Goal: Task Accomplishment & Management: Complete application form

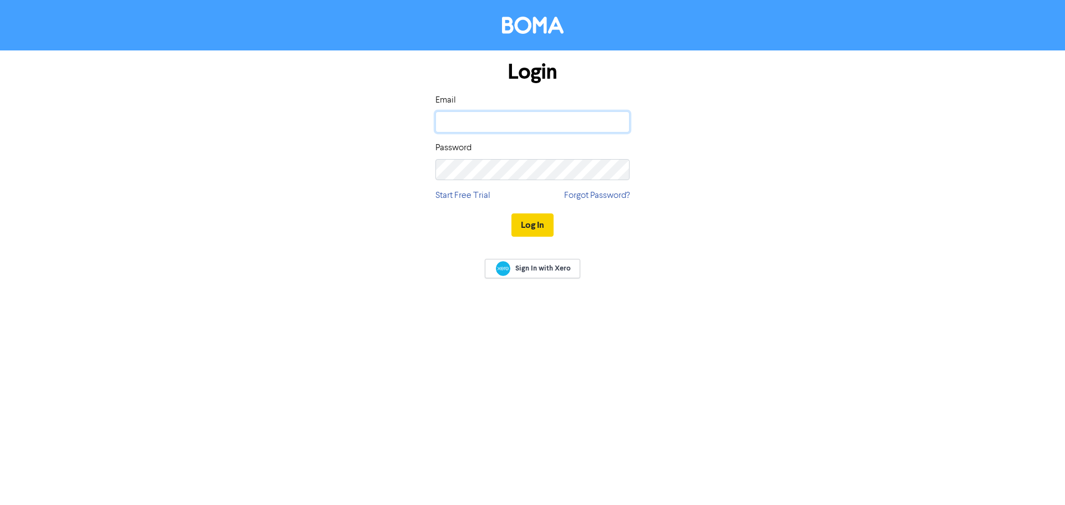
type input "[PERSON_NAME][EMAIL_ADDRESS][DOMAIN_NAME]"
click at [531, 227] on button "Log In" at bounding box center [532, 224] width 42 height 23
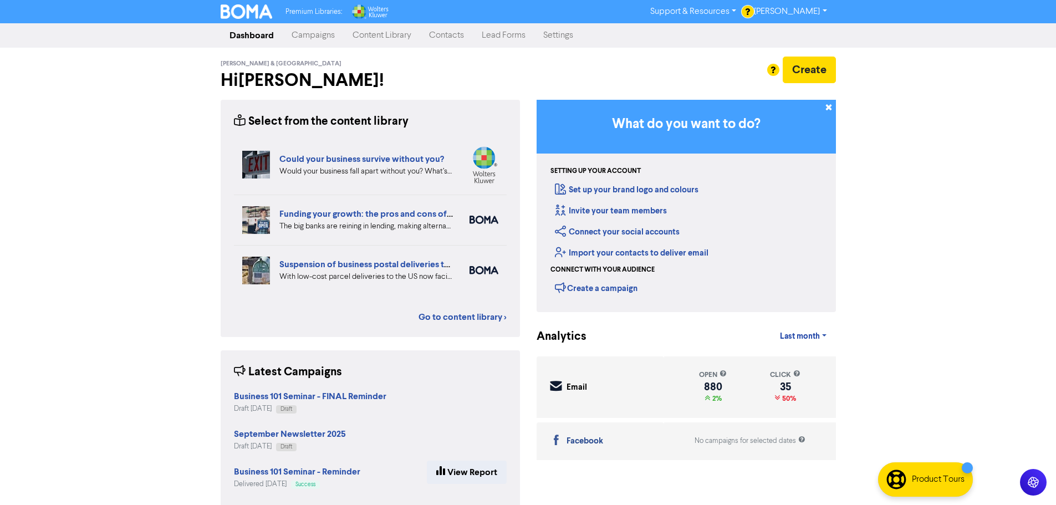
click at [442, 34] on link "Contacts" at bounding box center [446, 35] width 53 height 22
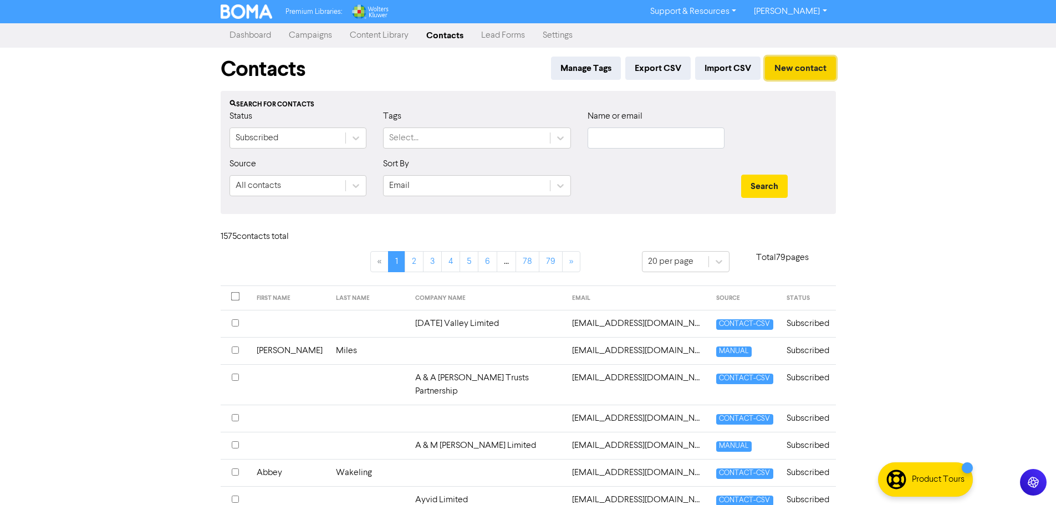
click at [803, 71] on button "New contact" at bounding box center [800, 68] width 71 height 23
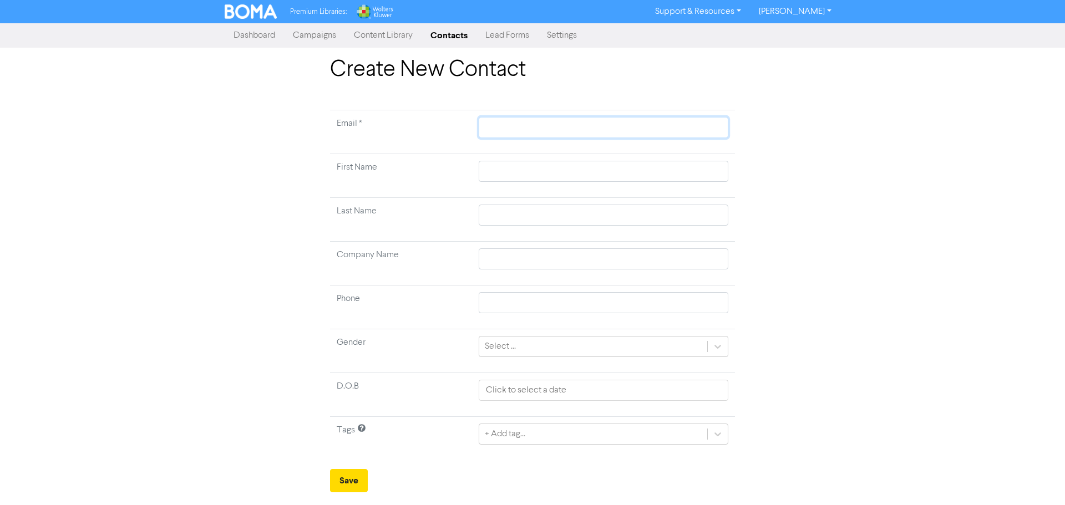
click at [510, 121] on input "text" at bounding box center [602, 127] width 249 height 21
paste input "[EMAIL_ADDRESS][DOMAIN_NAME]"
type input "[EMAIL_ADDRESS][DOMAIN_NAME]"
click at [503, 172] on input "text" at bounding box center [602, 171] width 249 height 21
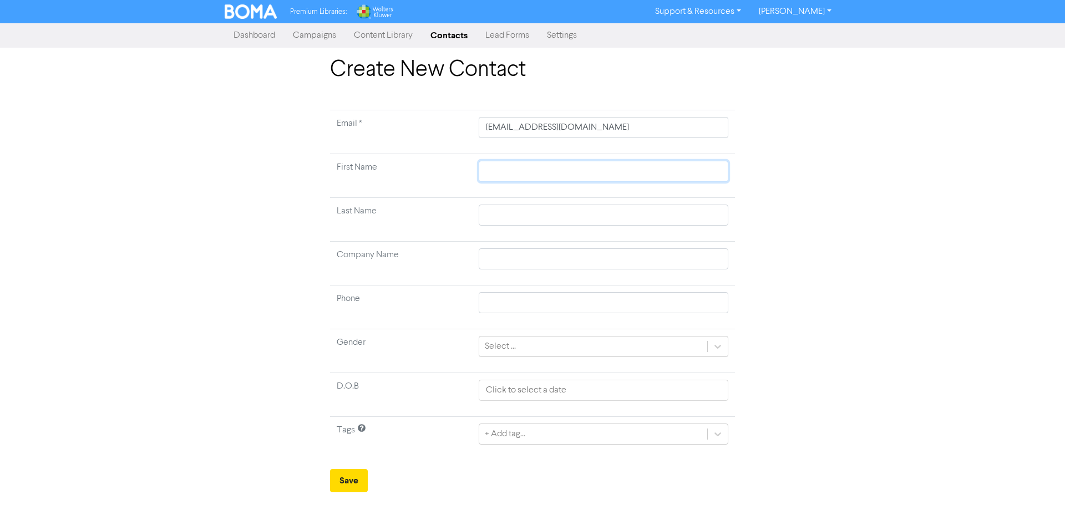
type input "S"
type input "Si"
type input "Sim"
type input "Simo"
type input "[PERSON_NAME]"
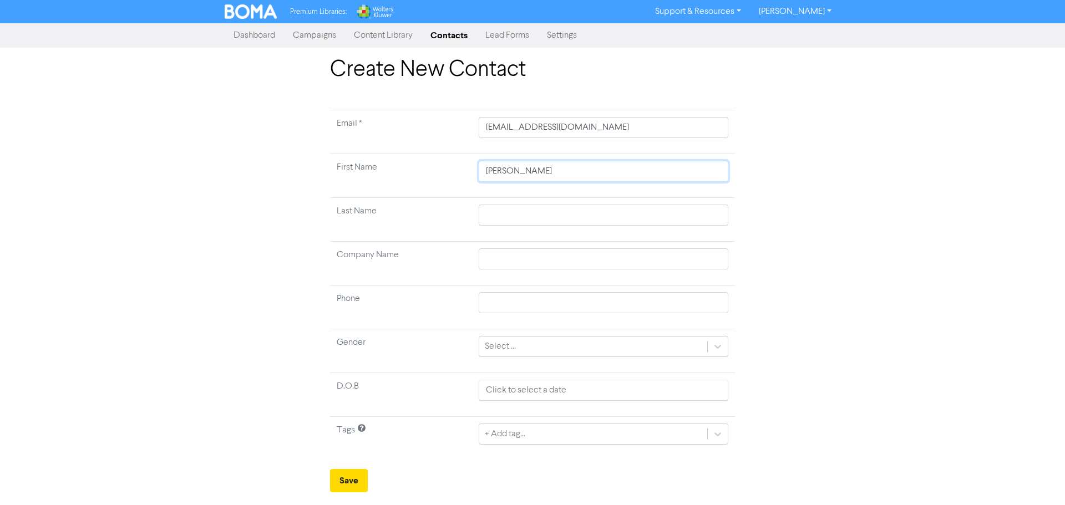
type input "[PERSON_NAME]"
click at [503, 212] on input "text" at bounding box center [602, 215] width 249 height 21
type input "B"
type input "Be"
type input "Ber"
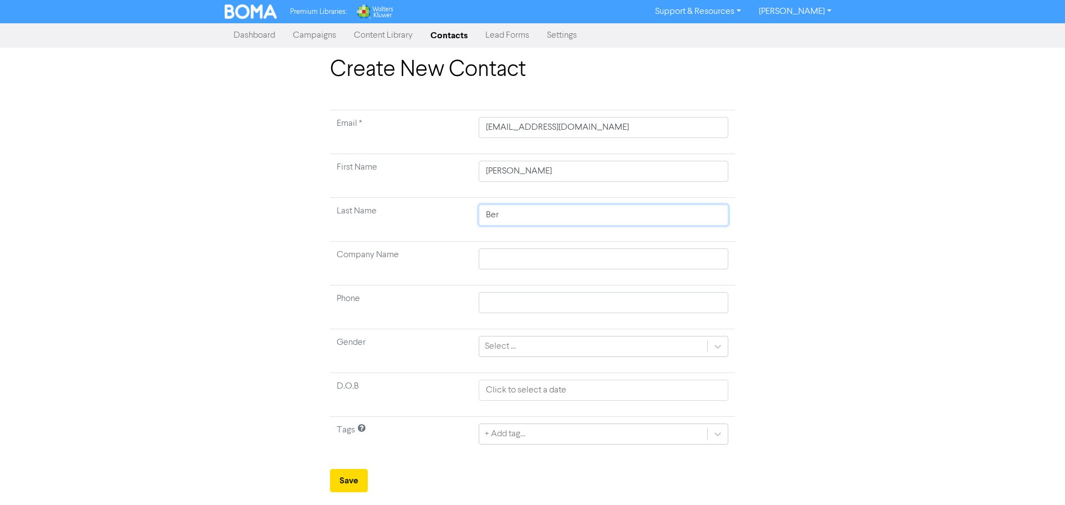
type input "[GEOGRAPHIC_DATA]"
type input "[PERSON_NAME]"
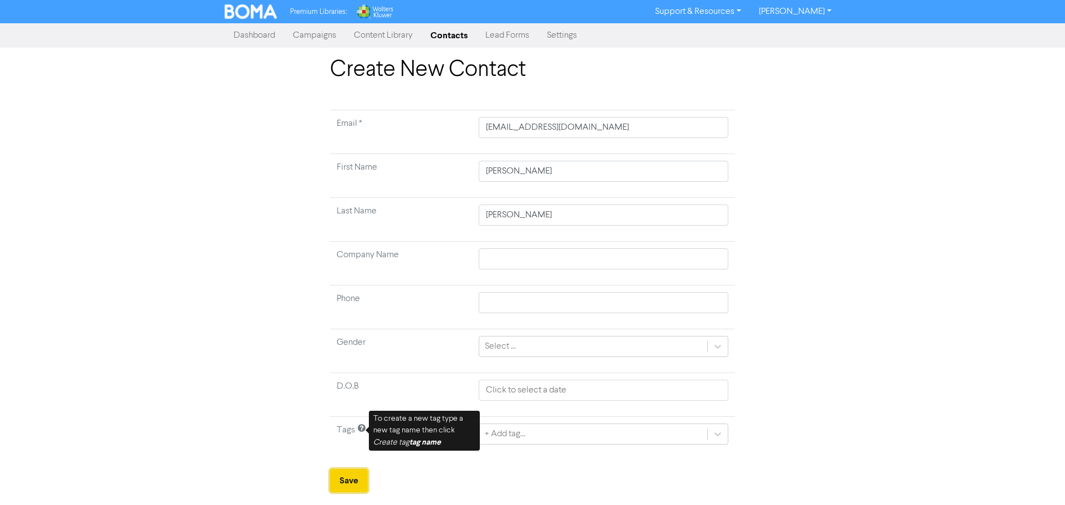
click at [341, 486] on button "Save" at bounding box center [349, 480] width 38 height 23
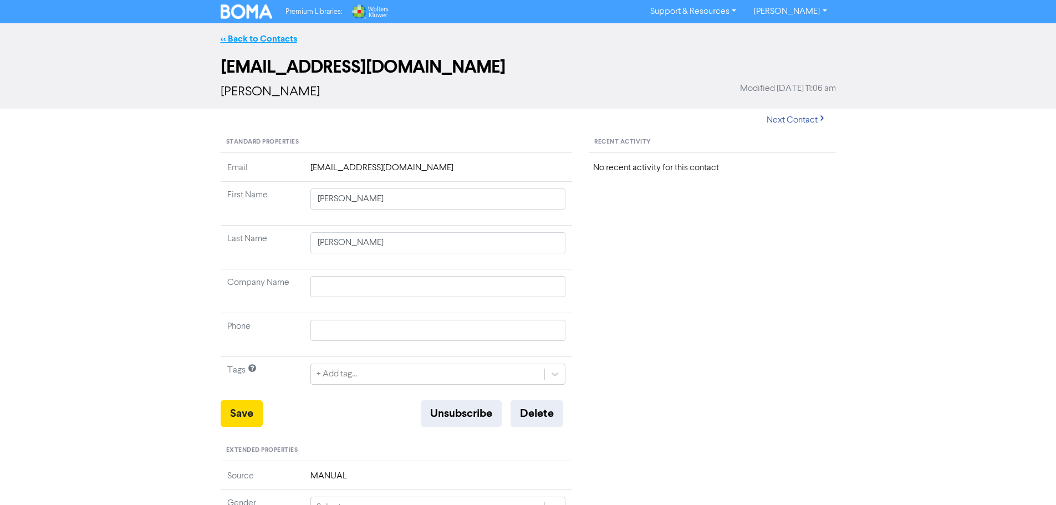
click at [254, 35] on link "<< Back to Contacts" at bounding box center [259, 38] width 77 height 11
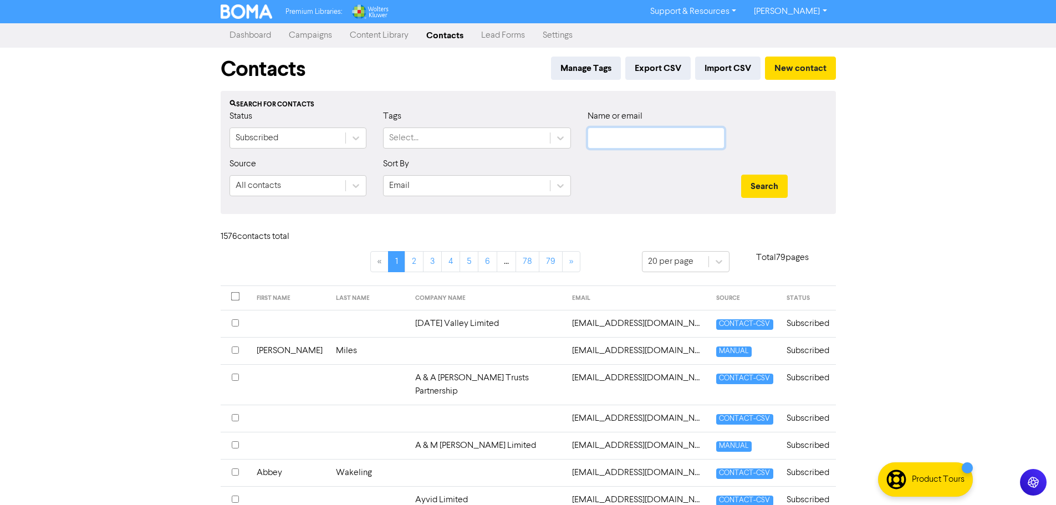
click at [615, 144] on input "text" at bounding box center [656, 138] width 137 height 21
type input "[PERSON_NAME]"
click at [761, 184] on button "Search" at bounding box center [764, 186] width 47 height 23
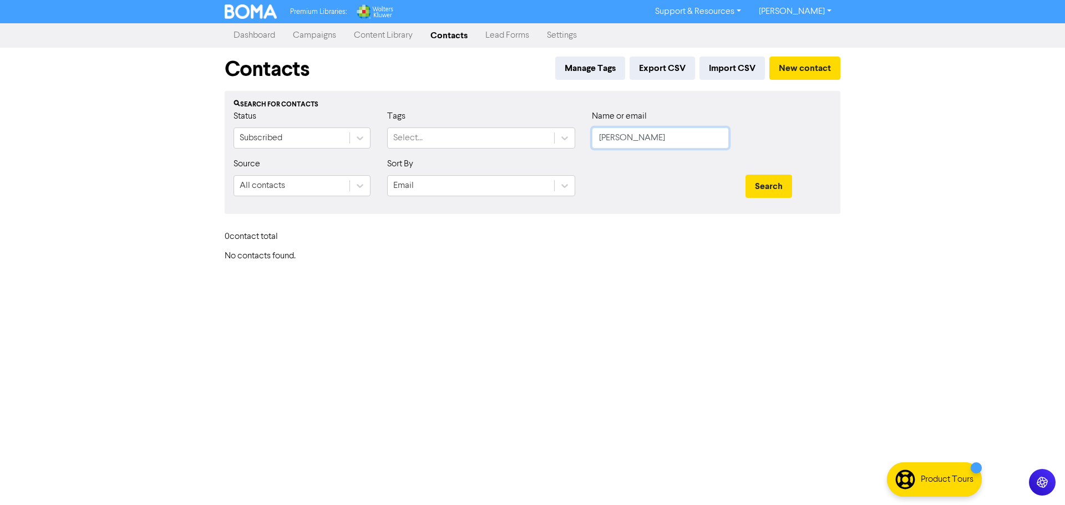
click at [651, 139] on input "[PERSON_NAME]" at bounding box center [660, 138] width 137 height 21
drag, startPoint x: 617, startPoint y: 136, endPoint x: 578, endPoint y: 136, distance: 38.3
click at [578, 136] on div "Status Subscribed Tags Select... Name or email [PERSON_NAME]" at bounding box center [532, 134] width 614 height 48
click at [640, 132] on input "text" at bounding box center [660, 138] width 137 height 21
paste input "[EMAIL_ADDRESS][DOMAIN_NAME]"
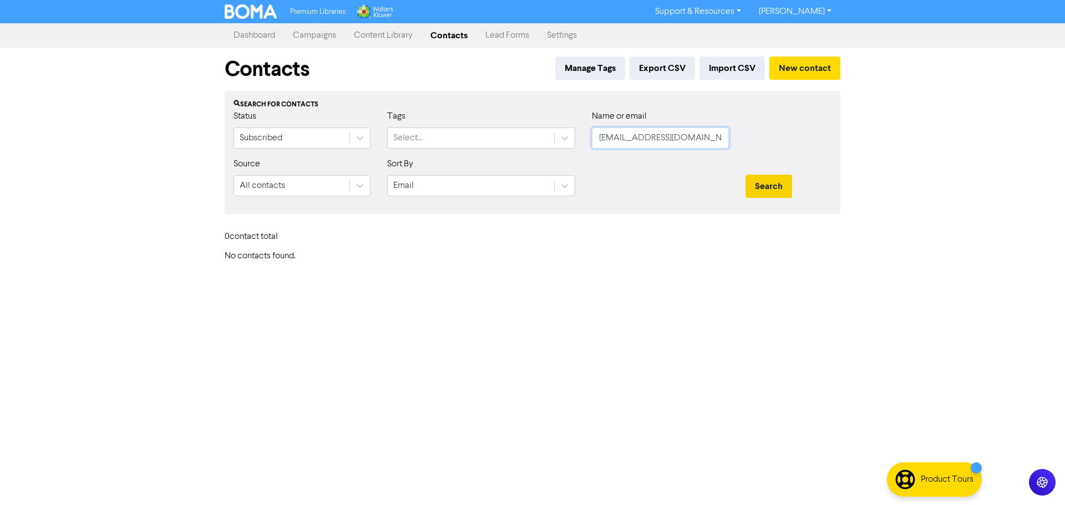
type input "[EMAIL_ADDRESS][DOMAIN_NAME]"
click at [774, 191] on button "Search" at bounding box center [768, 186] width 47 height 23
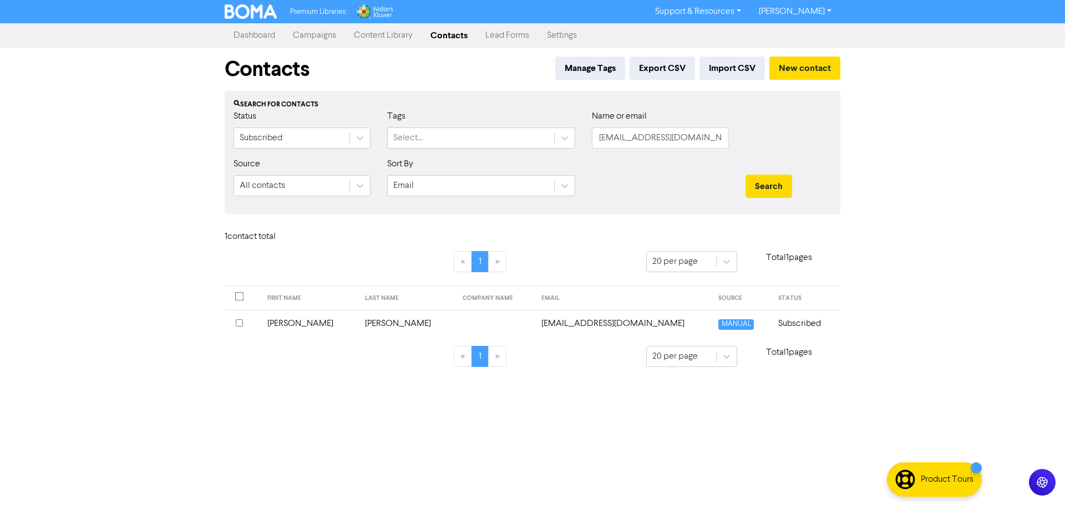
click at [962, 208] on div "Premium Libraries: Support & Resources Video Tutorials FAQ & Guides Marketing E…" at bounding box center [532, 252] width 1065 height 505
